Goal: Transaction & Acquisition: Purchase product/service

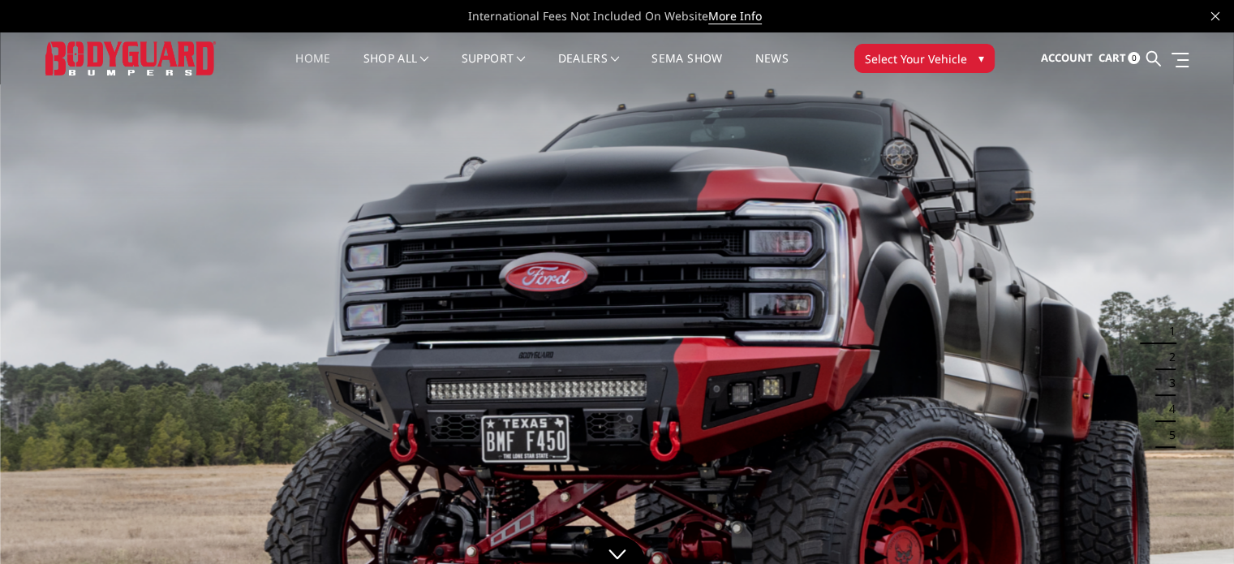
click at [894, 51] on span "Select Your Vehicle" at bounding box center [916, 58] width 102 height 17
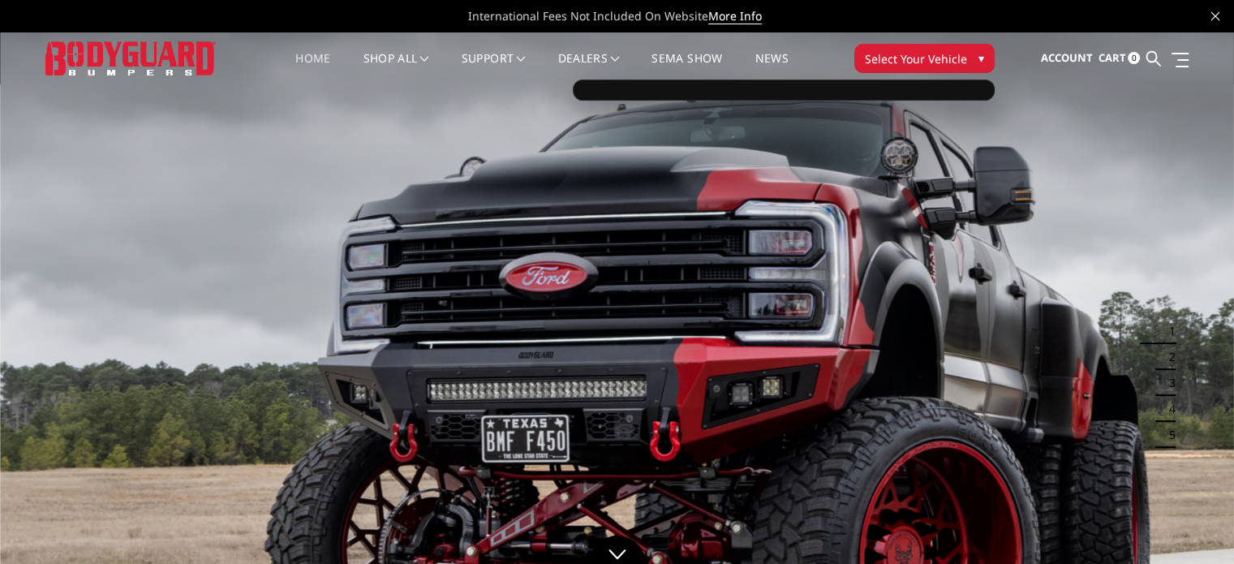
click at [972, 55] on button "Select Your Vehicle ▾" at bounding box center [924, 58] width 140 height 29
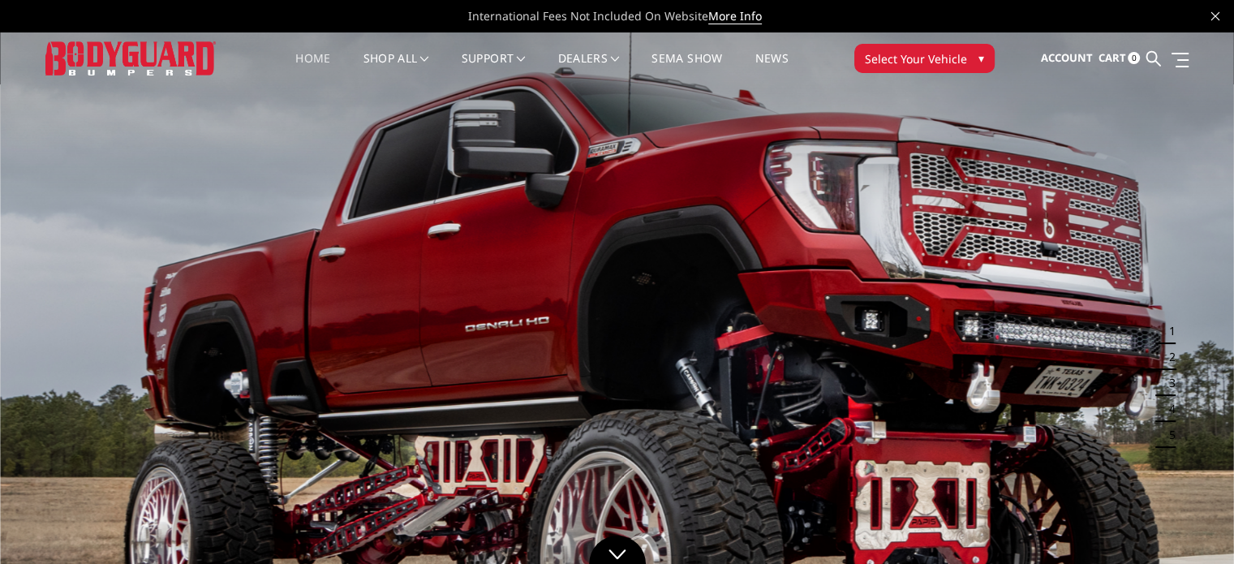
click at [972, 55] on button "Select Your Vehicle ▾" at bounding box center [924, 58] width 140 height 29
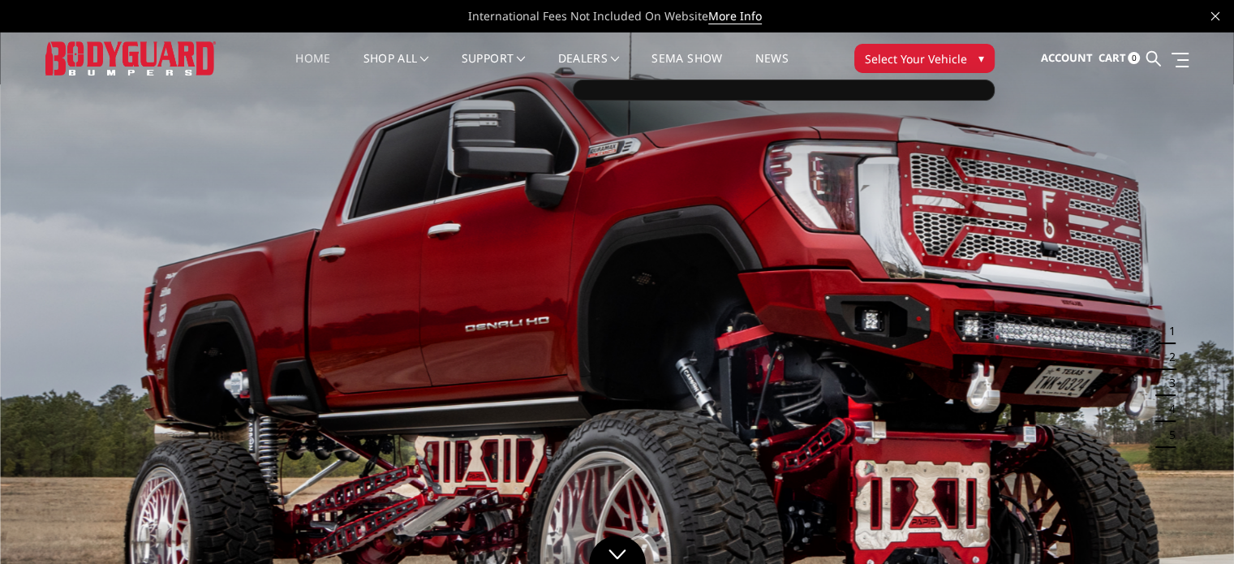
click at [941, 62] on span "Select Your Vehicle" at bounding box center [916, 58] width 102 height 17
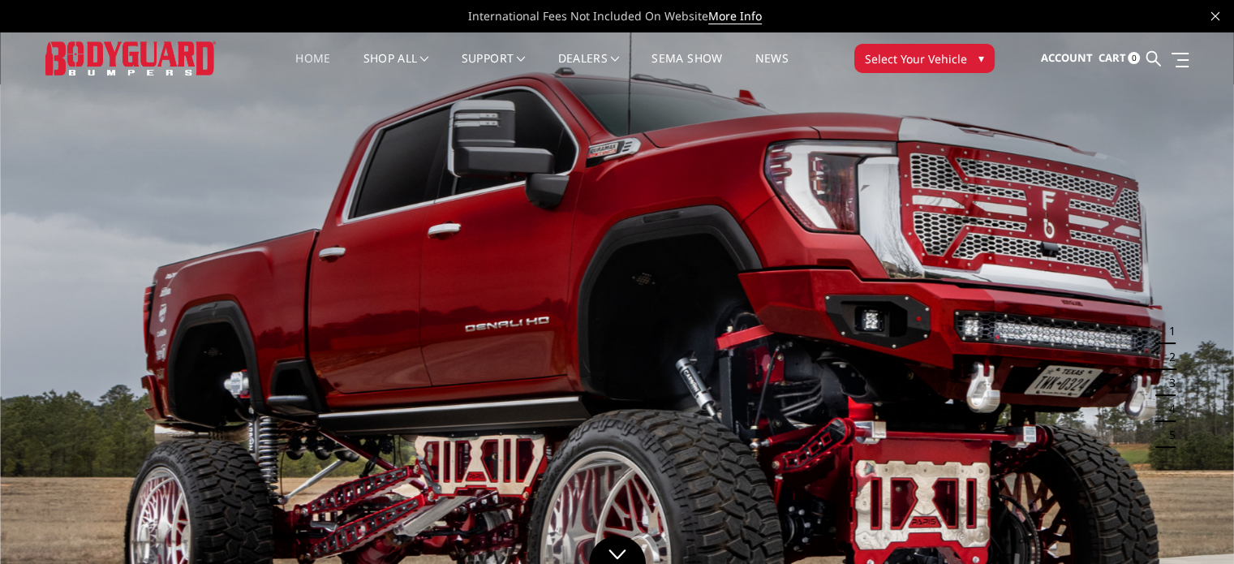
click at [914, 55] on span "Select Your Vehicle" at bounding box center [916, 58] width 102 height 17
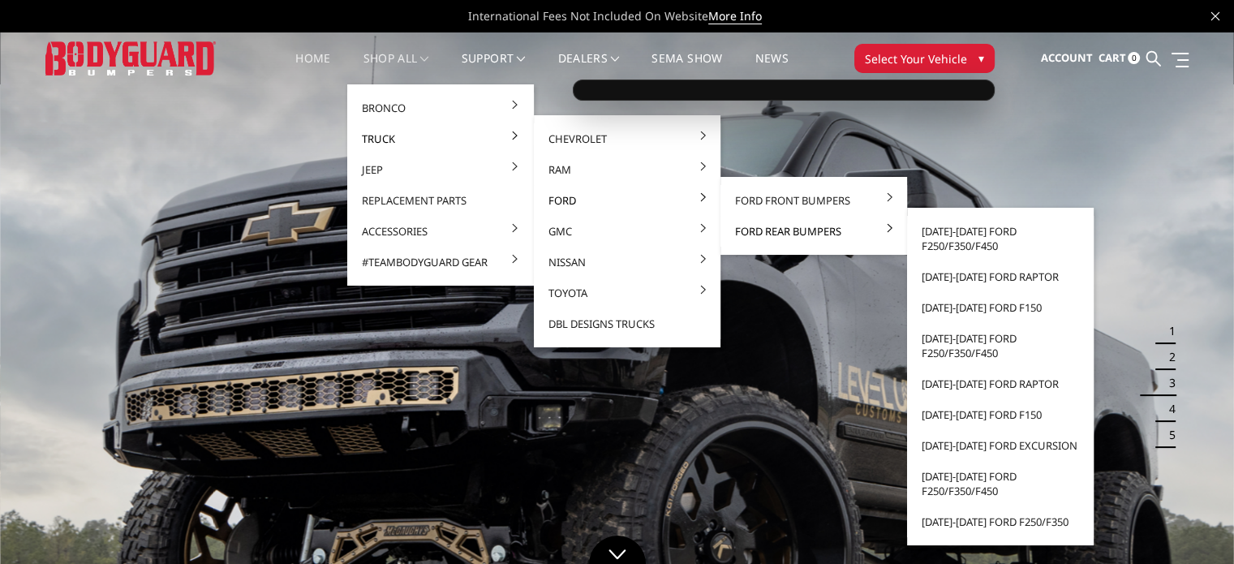
click at [749, 227] on link "Ford Rear Bumpers" at bounding box center [814, 231] width 174 height 31
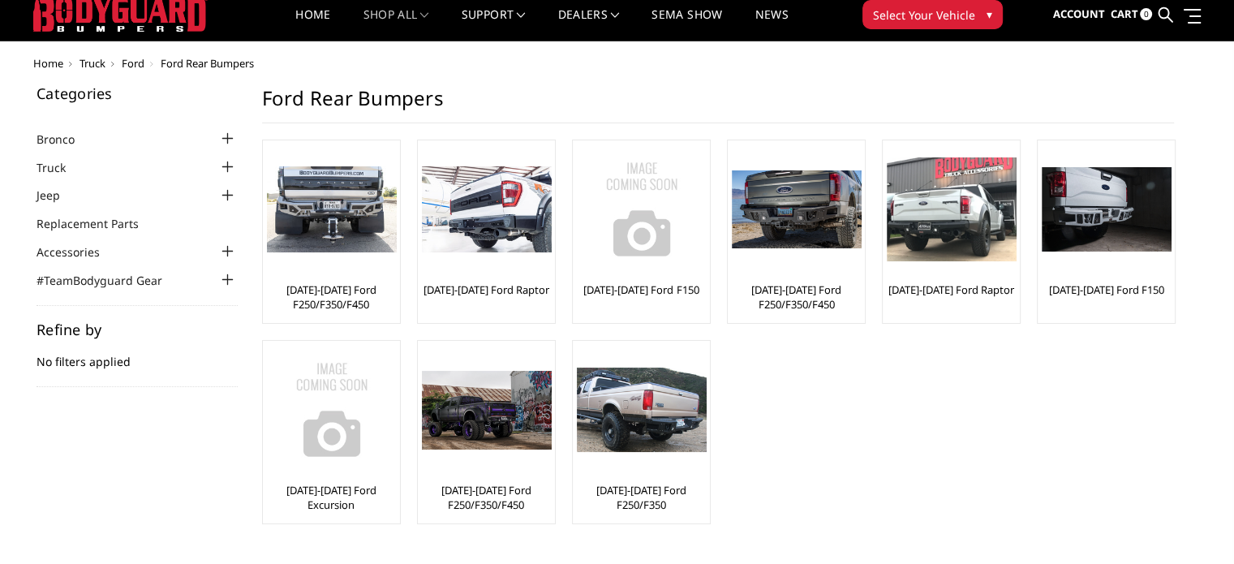
scroll to position [81, 0]
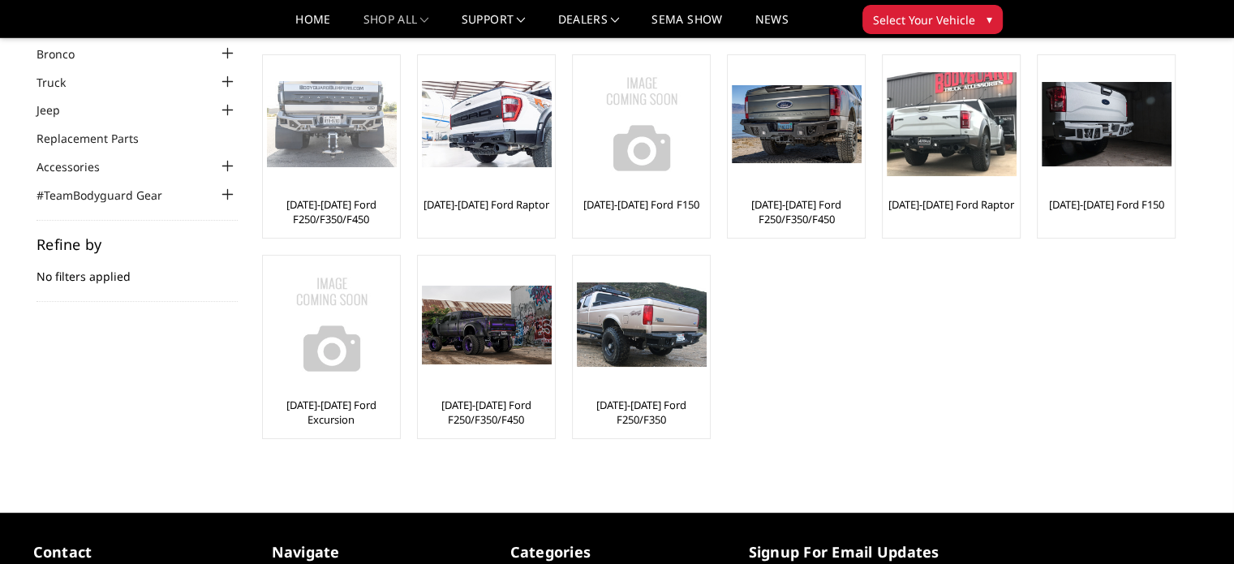
click at [340, 118] on img at bounding box center [332, 124] width 130 height 87
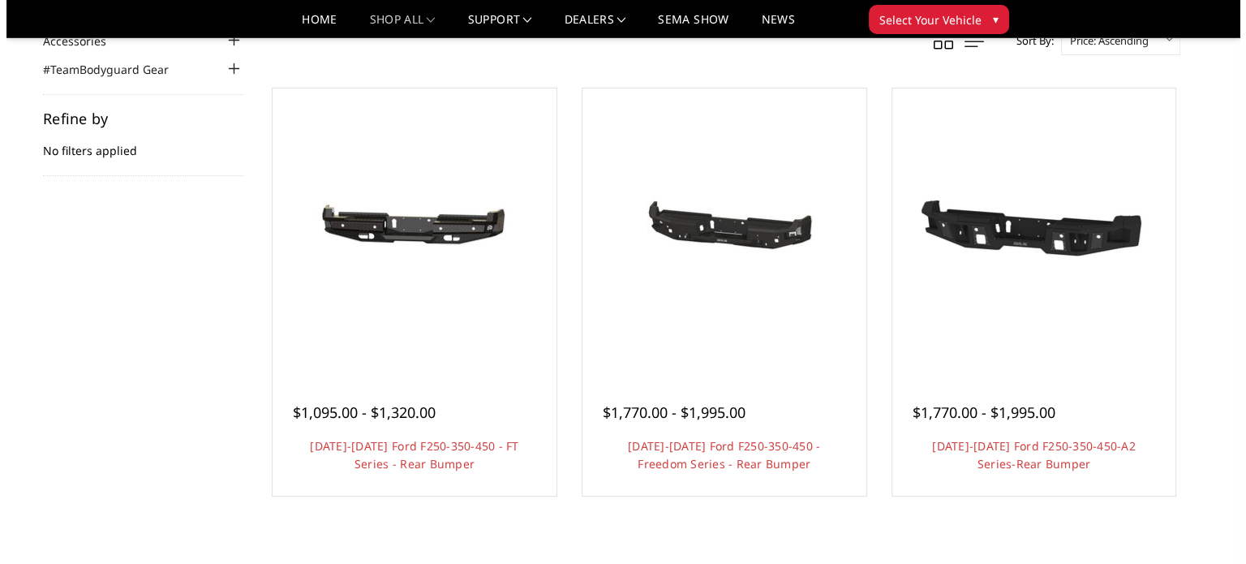
scroll to position [243, 0]
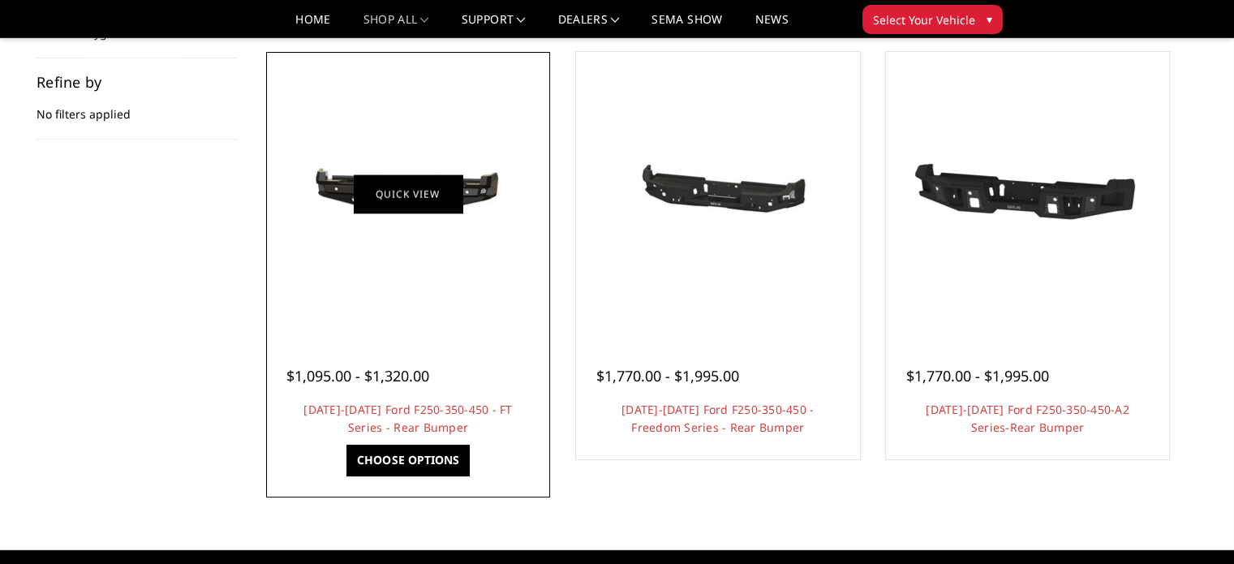
click at [399, 200] on link "Quick view" at bounding box center [408, 193] width 109 height 38
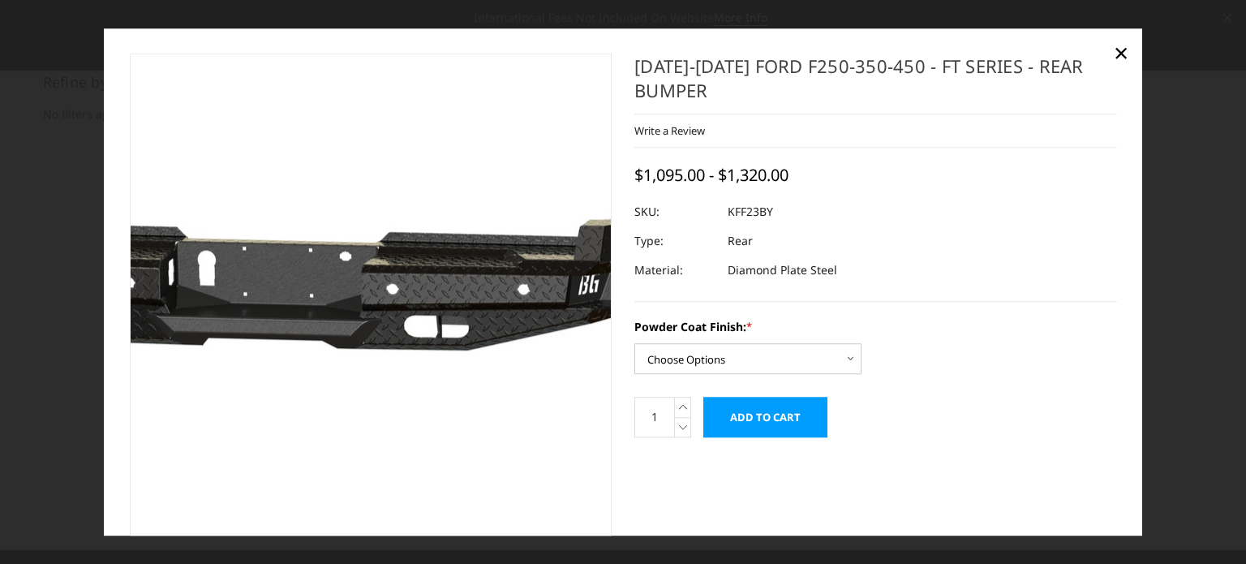
click at [435, 327] on img at bounding box center [289, 297] width 1038 height 494
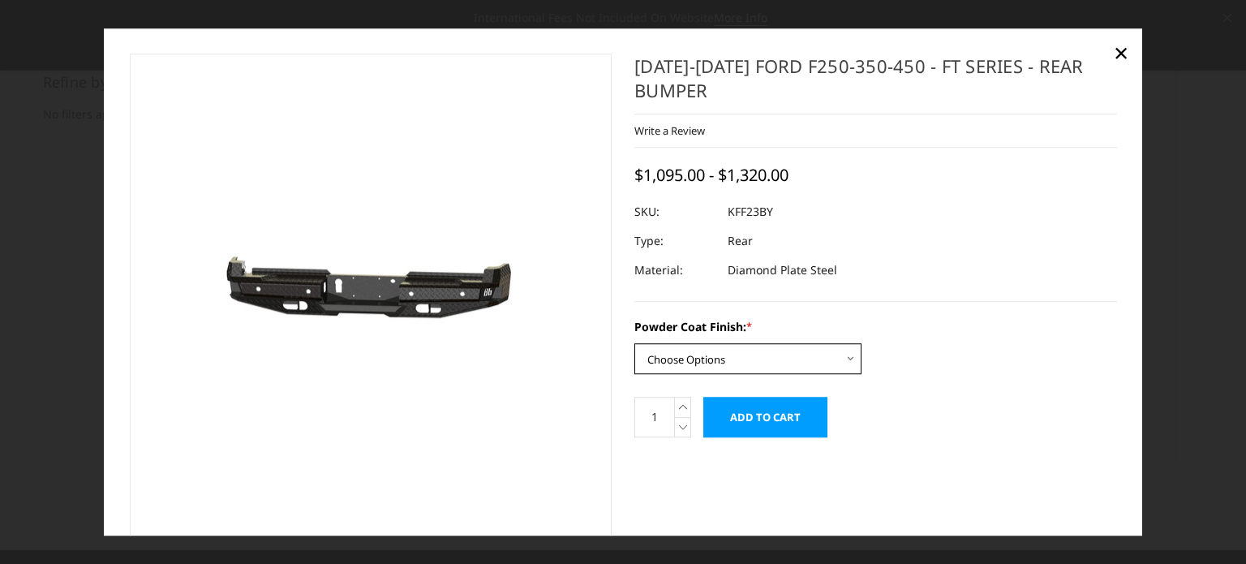
click at [700, 374] on select "Choose Options Bare Metal Gloss Black Powder Coat Textured Black Powder Coat" at bounding box center [747, 358] width 227 height 31
select select "3421"
click at [634, 344] on select "Choose Options Bare Metal Gloss Black Powder Coat Textured Black Powder Coat" at bounding box center [747, 358] width 227 height 31
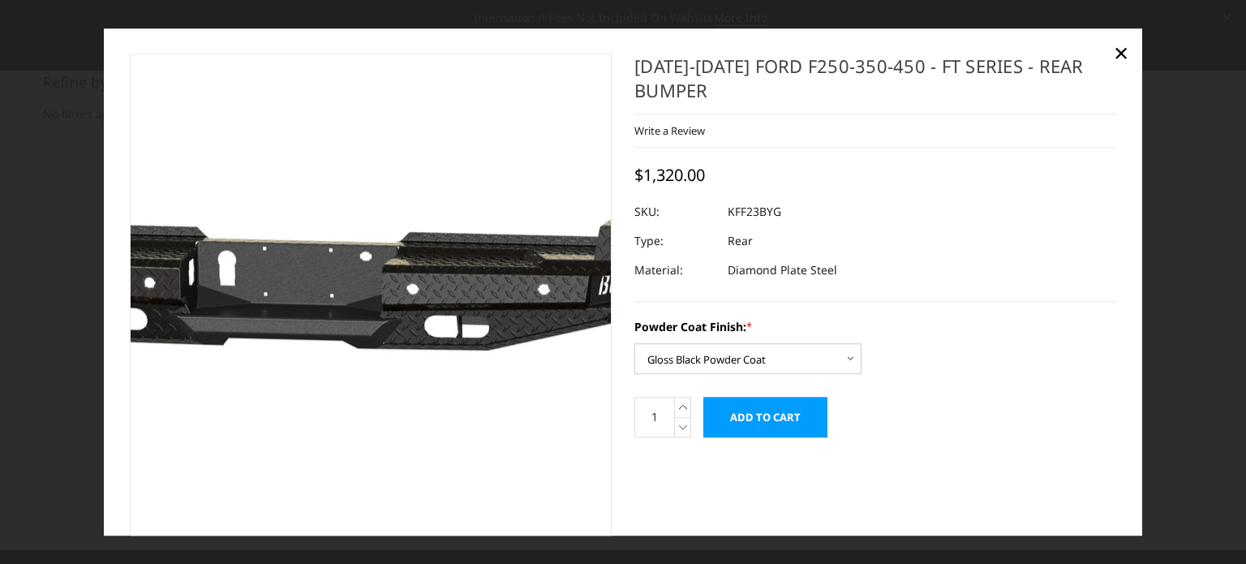
click at [418, 302] on img at bounding box center [309, 298] width 1038 height 494
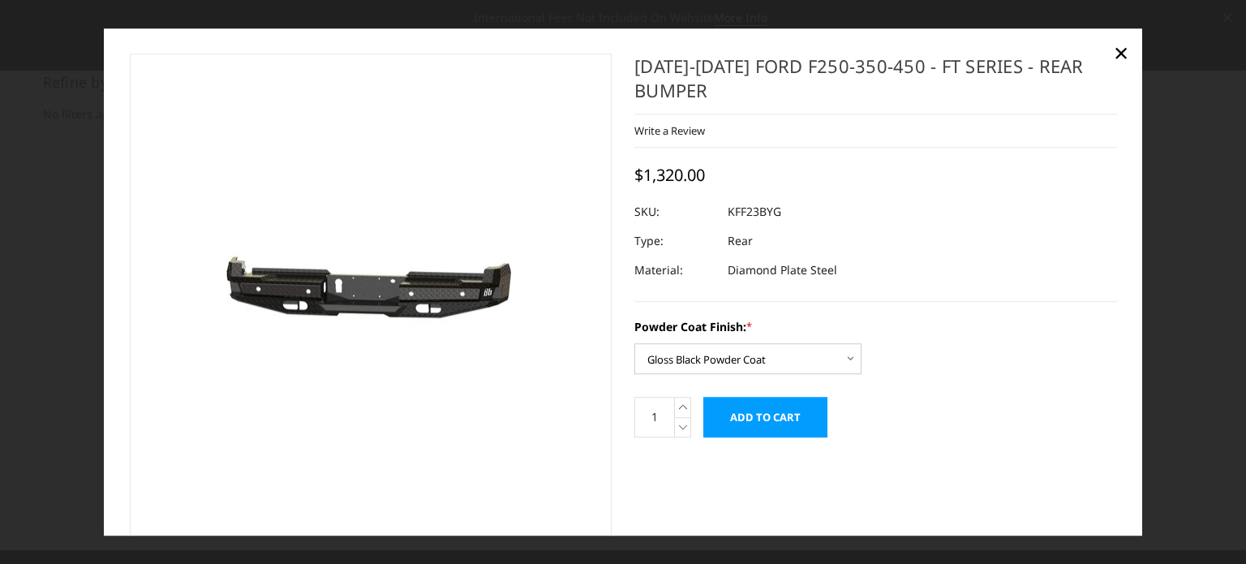
drag, startPoint x: 779, startPoint y: 210, endPoint x: 723, endPoint y: 213, distance: 56.1
click at [723, 213] on dl "SKU: KFF23BYG UPC: Type: Rear Material: Diamond Plate Steel" at bounding box center [875, 241] width 483 height 88
click at [728, 212] on dd "KFF23BYG" at bounding box center [755, 211] width 54 height 29
click at [729, 212] on dd "KFF23BYG" at bounding box center [755, 211] width 54 height 29
click at [900, 170] on div "2023-2025 Ford F250-350-450 - FT Series - Rear Bumper Write a Review Write a Re…" at bounding box center [875, 178] width 483 height 248
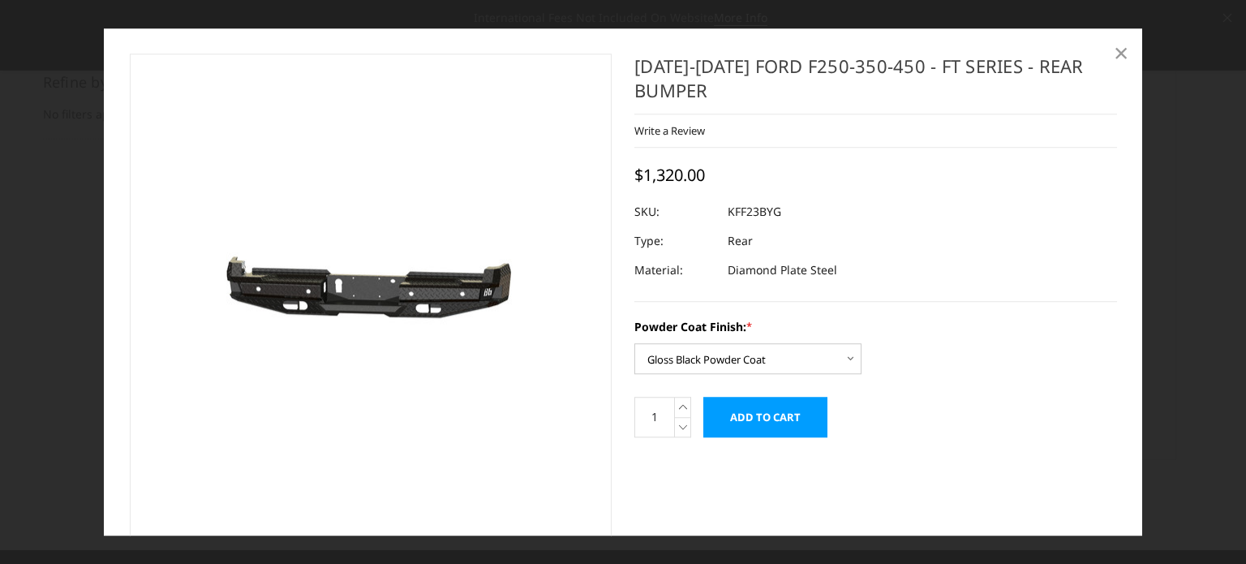
click at [1122, 51] on span "×" at bounding box center [1121, 52] width 15 height 35
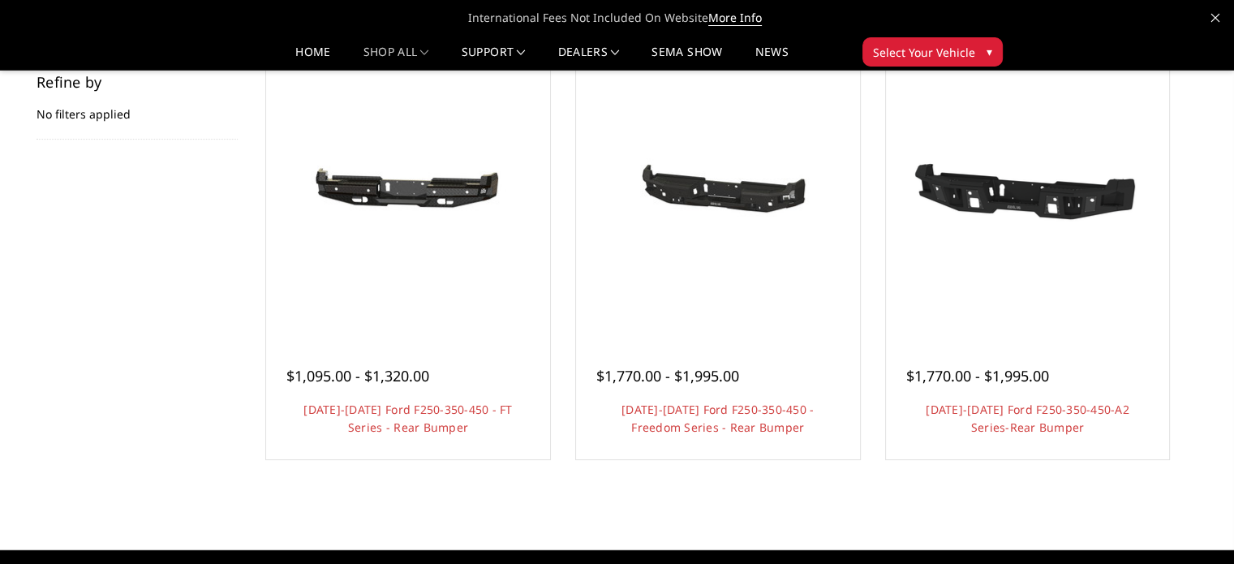
click at [727, 202] on link "Quick view" at bounding box center [717, 221] width 109 height 38
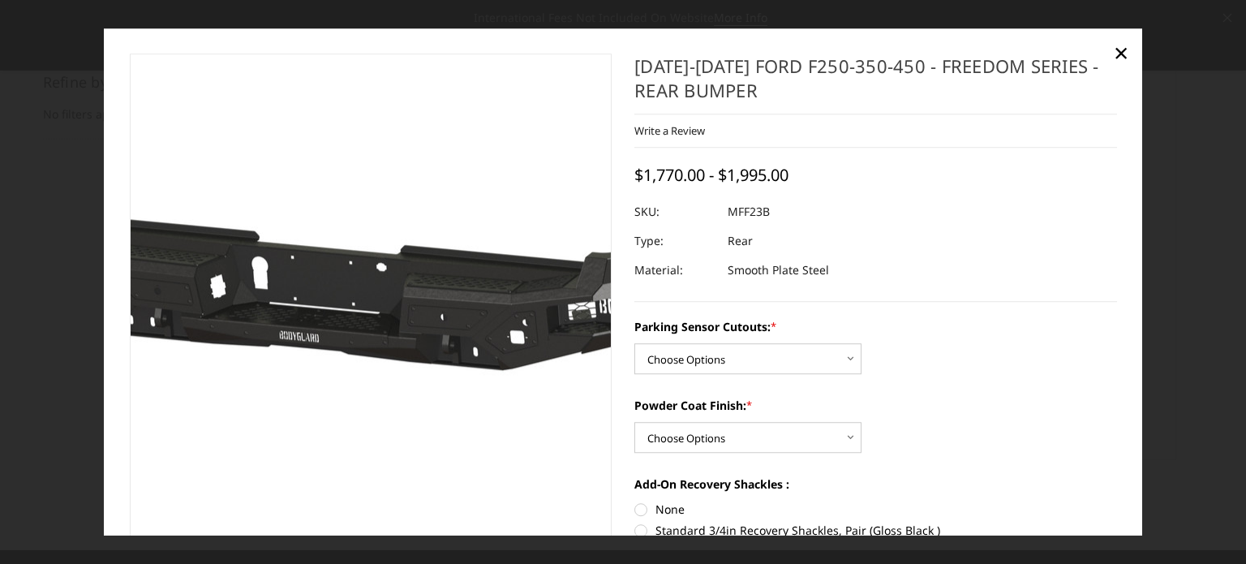
click at [417, 324] on img at bounding box center [310, 297] width 1038 height 494
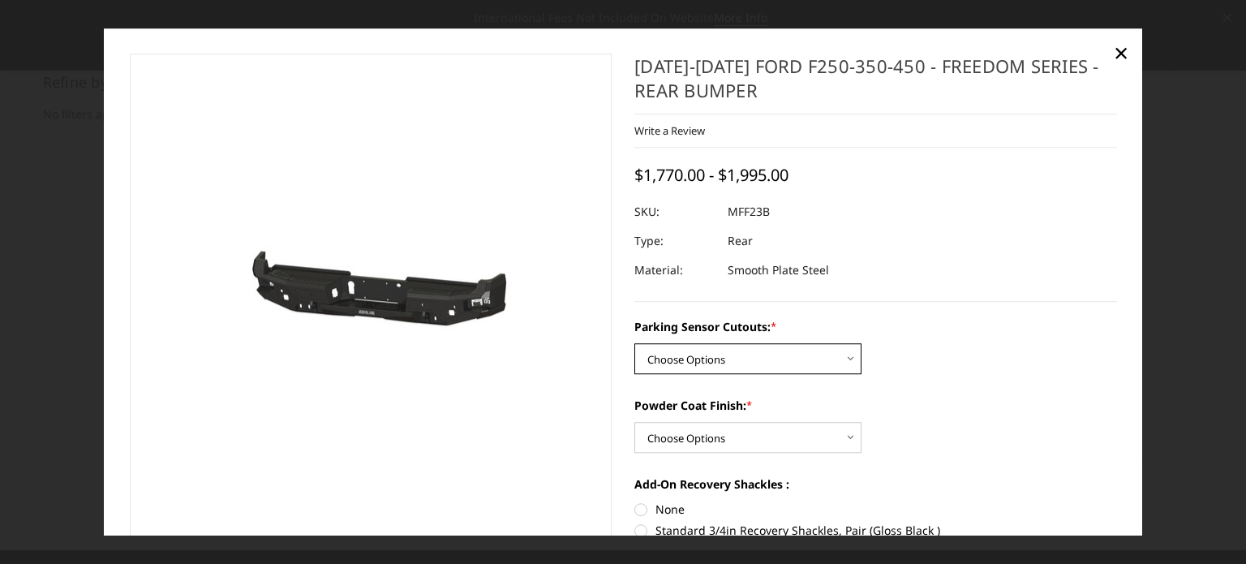
click at [736, 352] on select "Choose Options No - Without Parking Sensor Cutouts Yes - With Parking Sensor Cu…" at bounding box center [747, 358] width 227 height 31
select select "2559"
click at [634, 344] on select "Choose Options No - Without Parking Sensor Cutouts Yes - With Parking Sensor Cu…" at bounding box center [747, 358] width 227 height 31
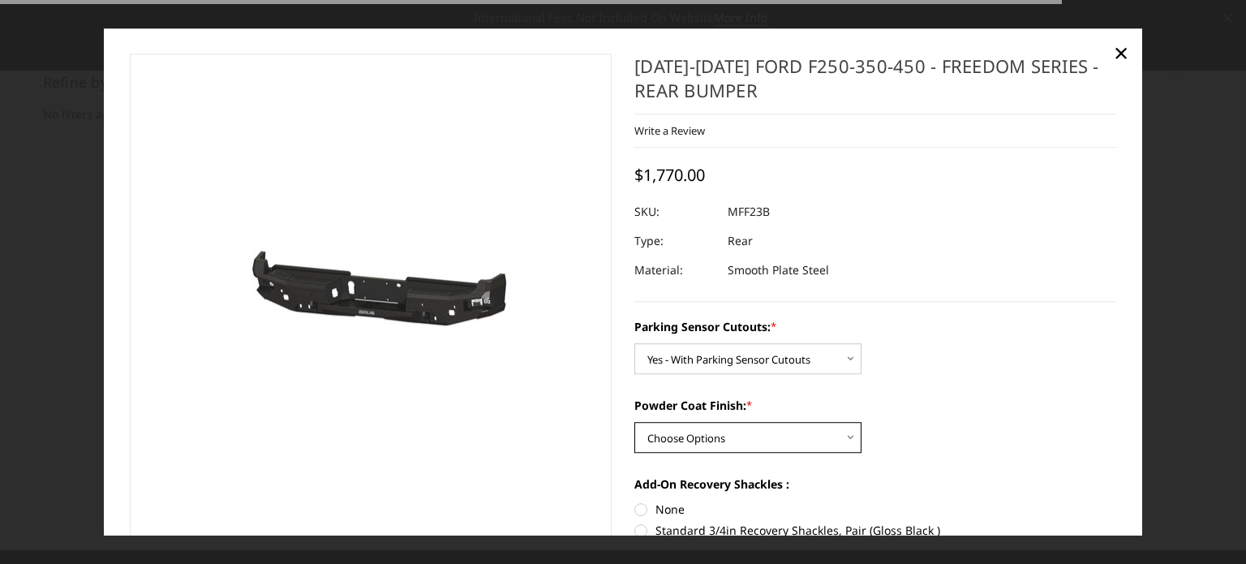
click at [714, 437] on select "Choose Options Bare Metal Textured Black Powder Coat" at bounding box center [747, 437] width 227 height 31
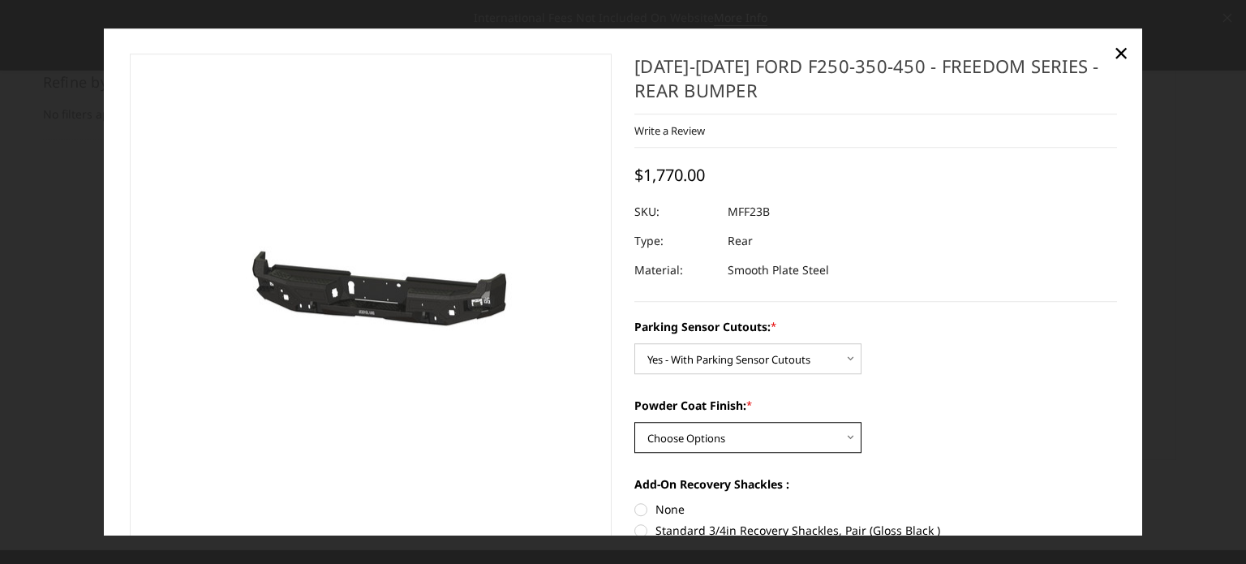
select select "2561"
click at [634, 423] on select "Choose Options Bare Metal Textured Black Powder Coat" at bounding box center [747, 437] width 227 height 31
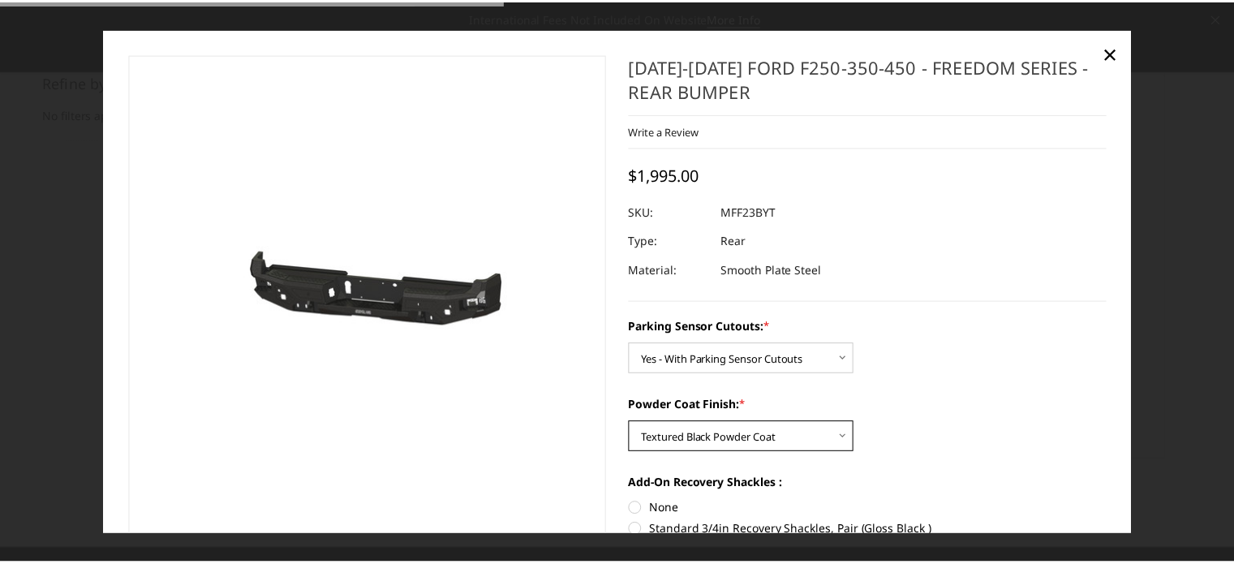
scroll to position [324, 0]
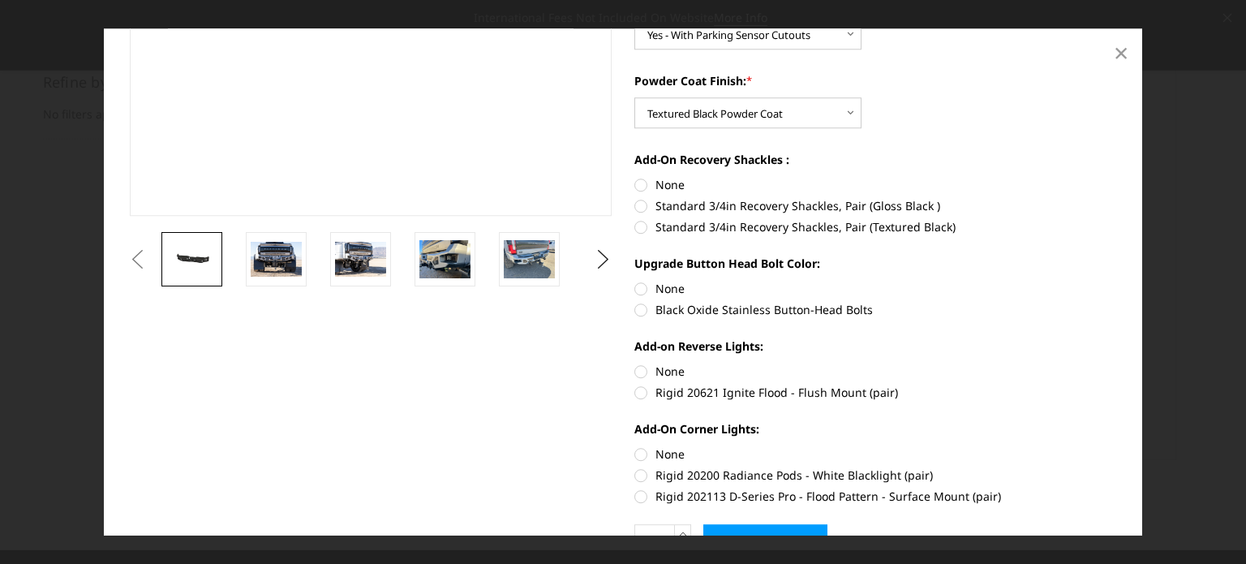
click at [1123, 58] on span "×" at bounding box center [1121, 52] width 15 height 35
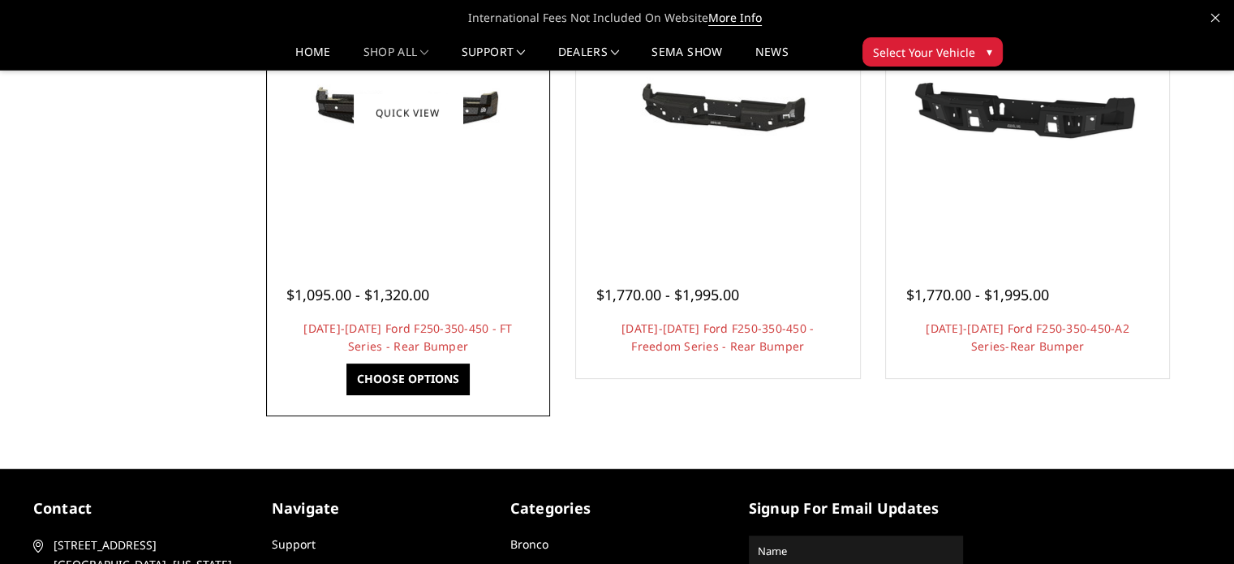
click at [442, 140] on img at bounding box center [408, 112] width 260 height 123
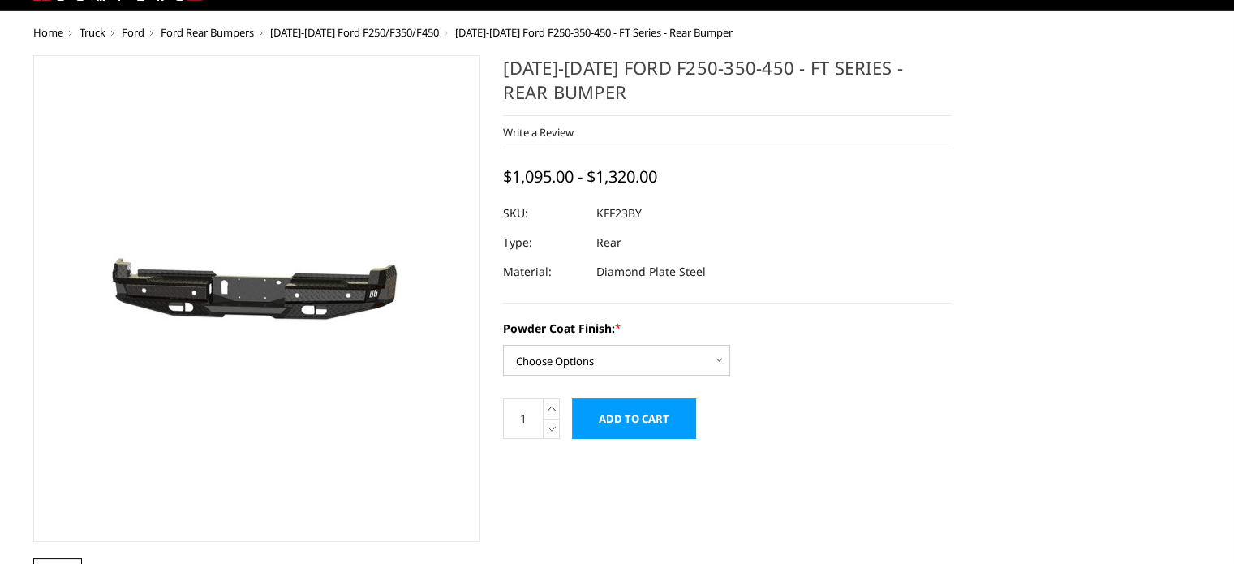
scroll to position [162, 0]
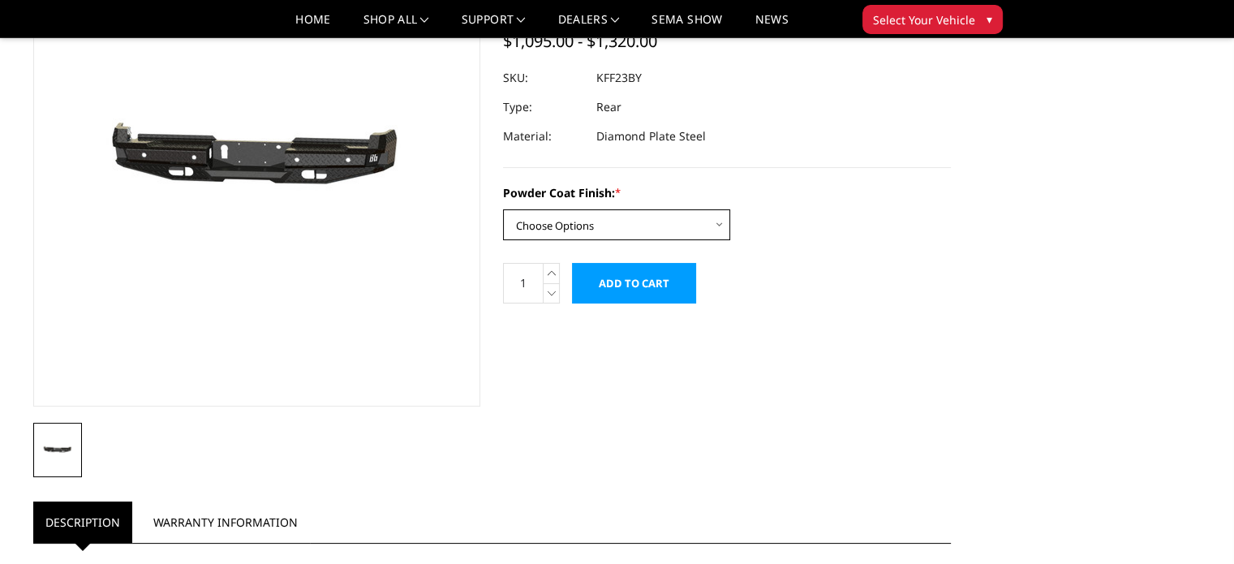
click at [644, 224] on select "Choose Options Bare Metal Gloss Black Powder Coat Textured Black Powder Coat" at bounding box center [616, 224] width 227 height 31
click at [503, 209] on select "Choose Options Bare Metal Gloss Black Powder Coat Textured Black Powder Coat" at bounding box center [616, 224] width 227 height 31
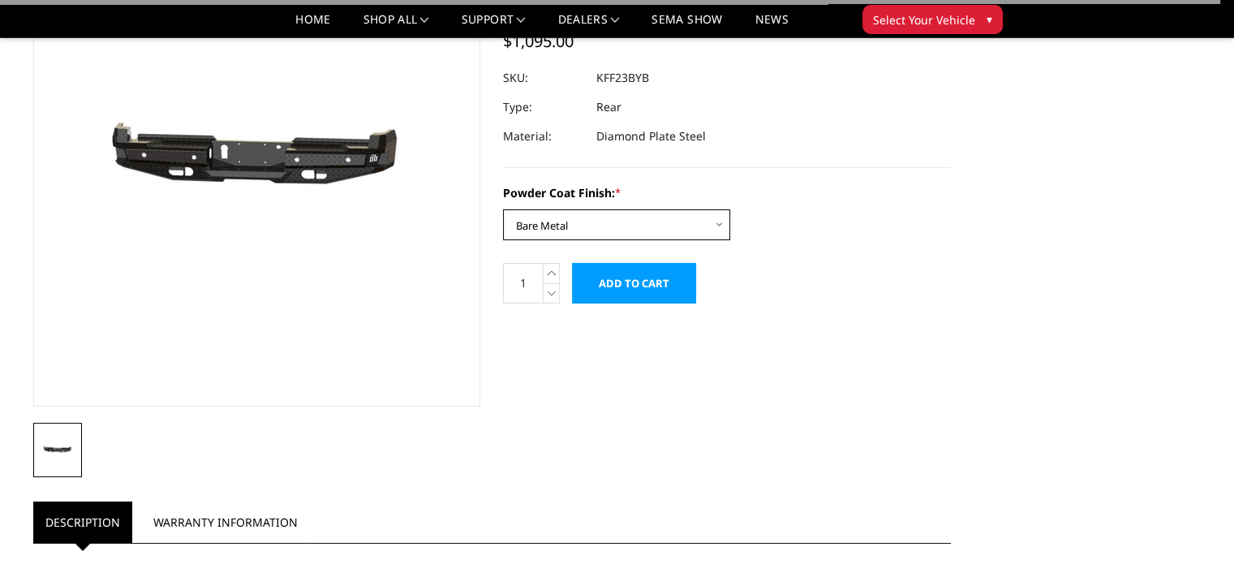
click at [599, 225] on select "Choose Options Bare Metal Gloss Black Powder Coat Textured Black Powder Coat" at bounding box center [616, 224] width 227 height 31
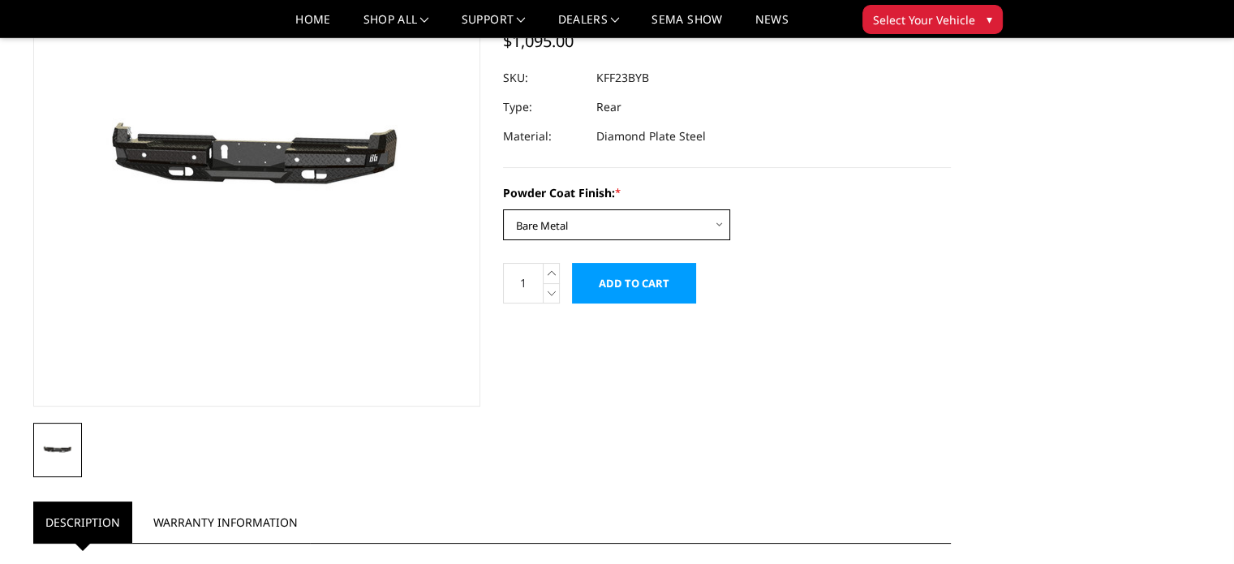
select select "3421"
click at [503, 209] on select "Choose Options Bare Metal Gloss Black Powder Coat Textured Black Powder Coat" at bounding box center [616, 224] width 227 height 31
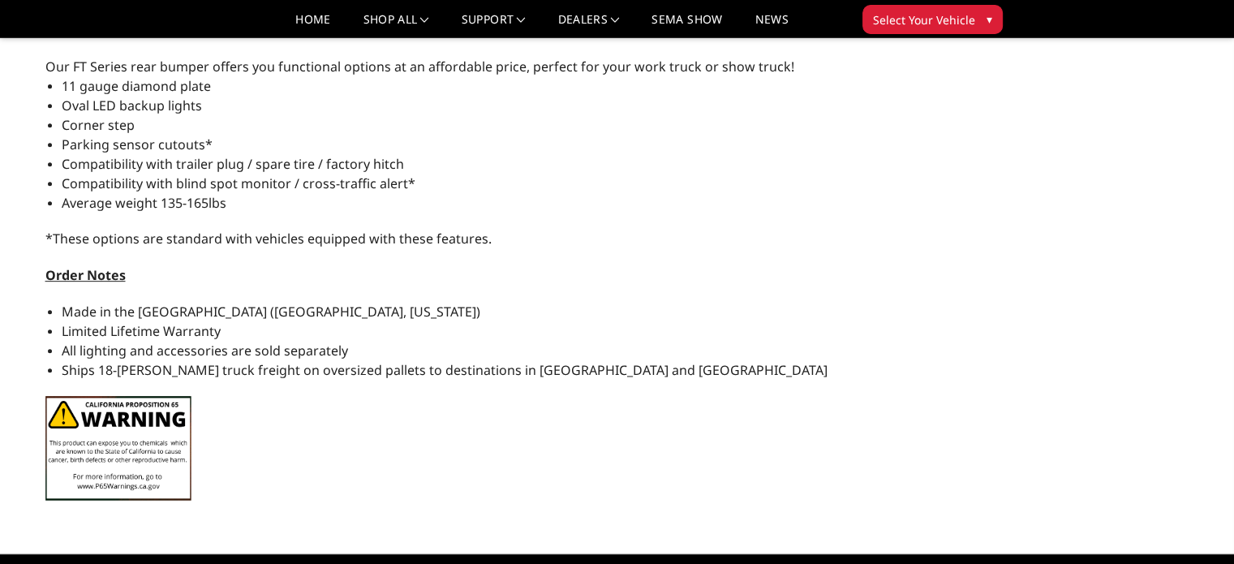
scroll to position [649, 0]
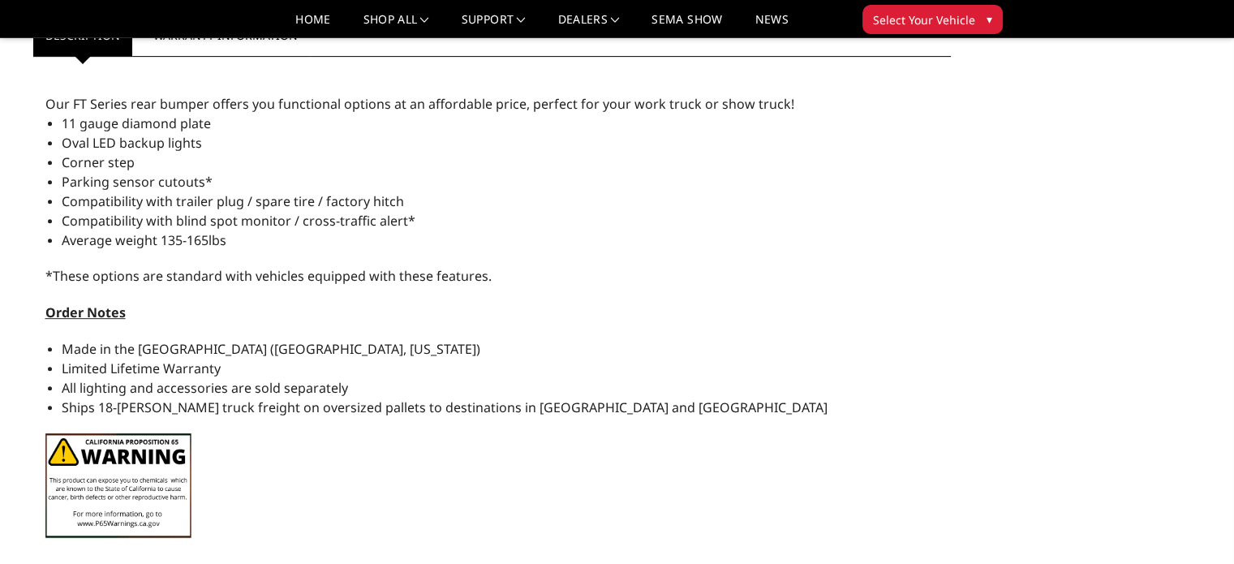
drag, startPoint x: 175, startPoint y: 350, endPoint x: 315, endPoint y: 366, distance: 140.5
click at [315, 366] on ul "Made in the USA (Paris, Texas) Limited Lifetime Warranty All lighting and acces…" at bounding box center [501, 378] width 878 height 78
drag, startPoint x: 165, startPoint y: 346, endPoint x: 260, endPoint y: 353, distance: 95.1
click at [260, 353] on li "Made in the USA (Paris, Texas)" at bounding box center [501, 348] width 878 height 19
click at [234, 350] on span "Made in the USA (Paris, Texas)" at bounding box center [271, 349] width 419 height 18
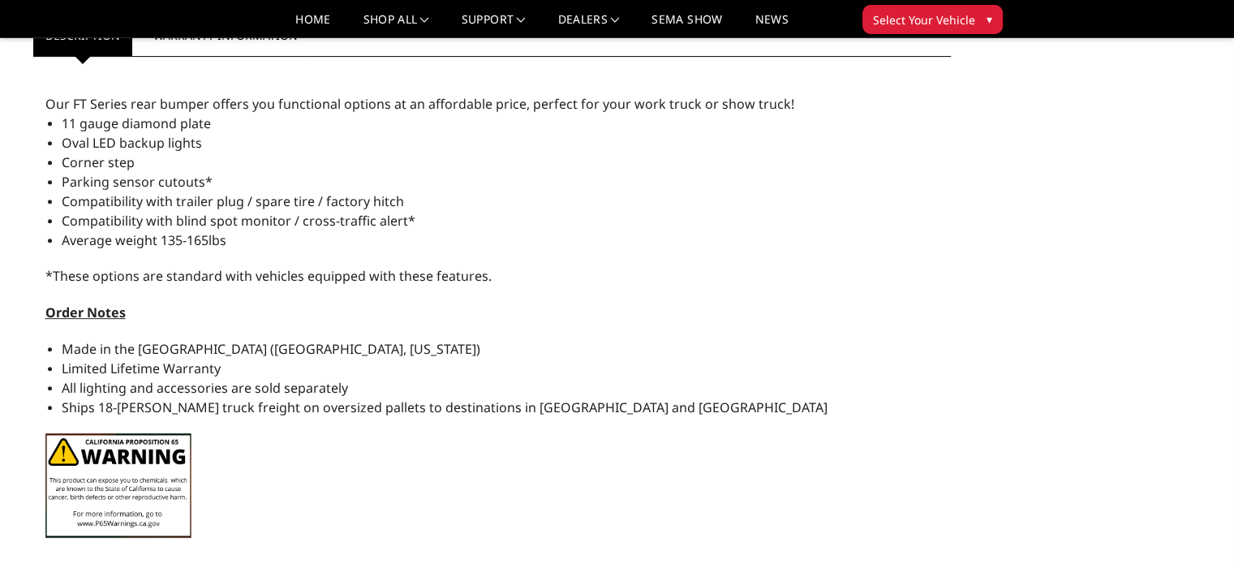
click at [234, 350] on span "Made in the USA (Paris, Texas)" at bounding box center [271, 349] width 419 height 18
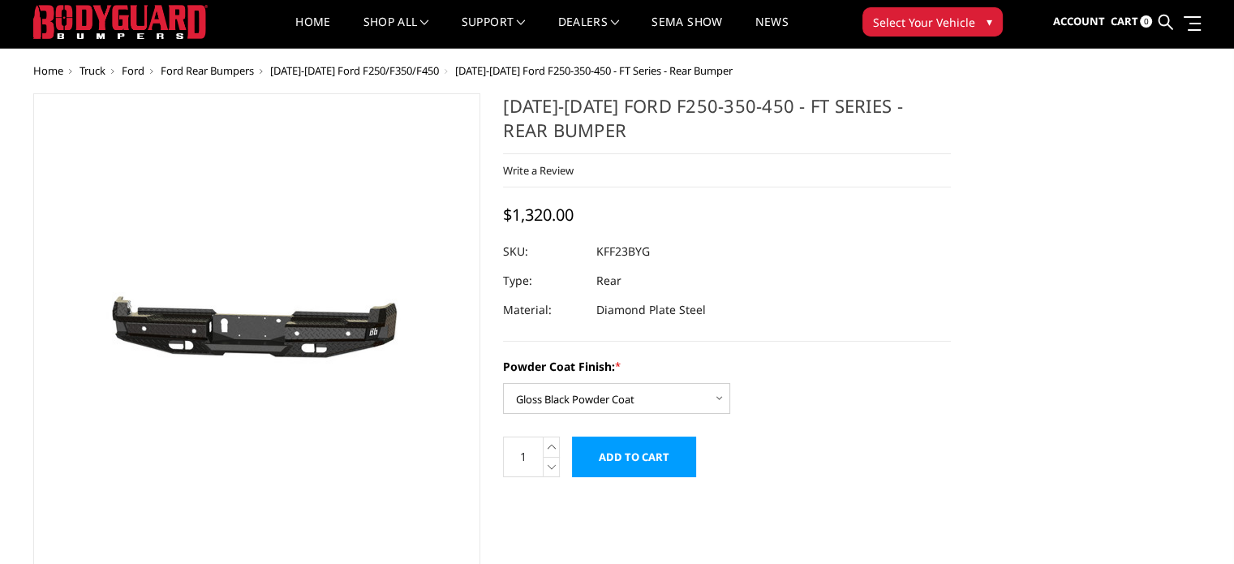
scroll to position [0, 0]
